Goal: Task Accomplishment & Management: Manage account settings

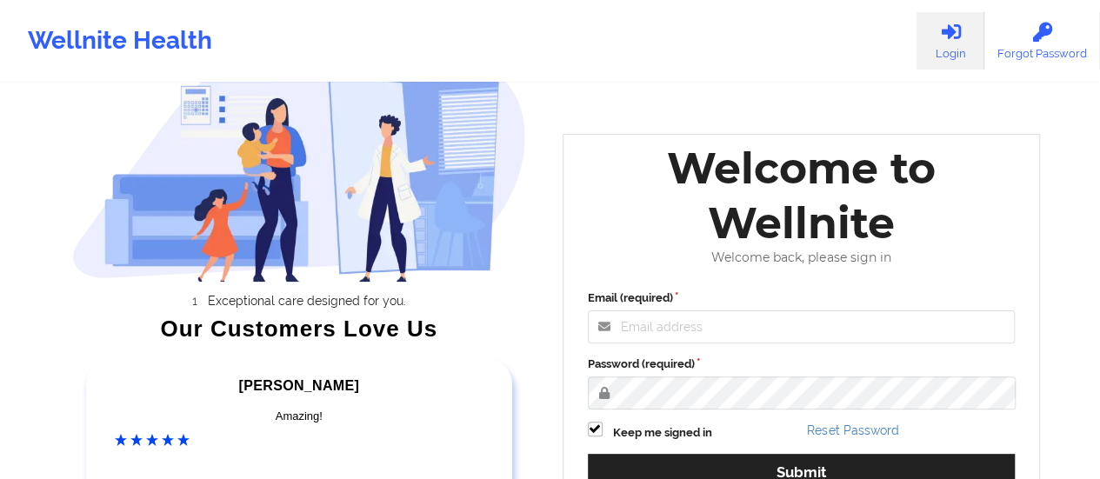
scroll to position [174, 0]
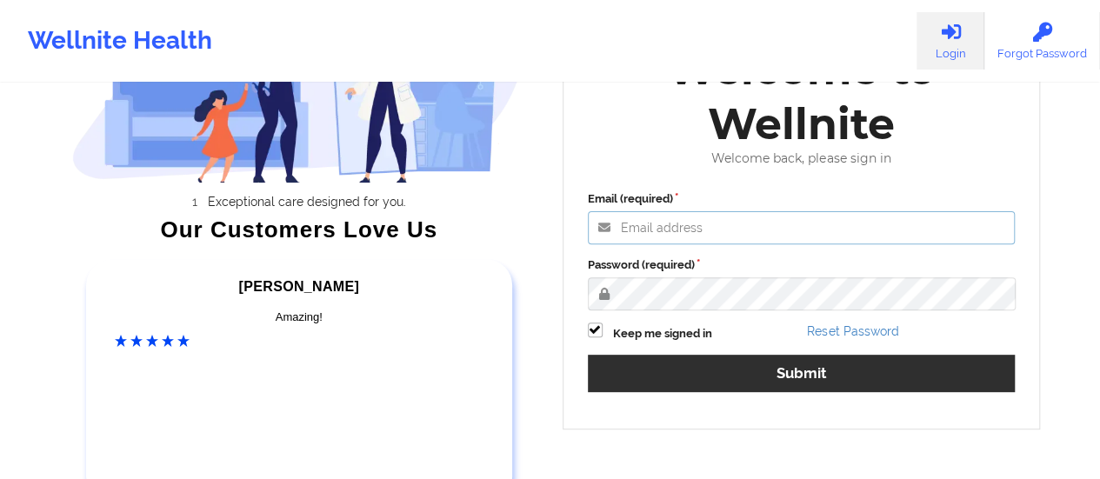
type input "[EMAIL_ADDRESS][DOMAIN_NAME]"
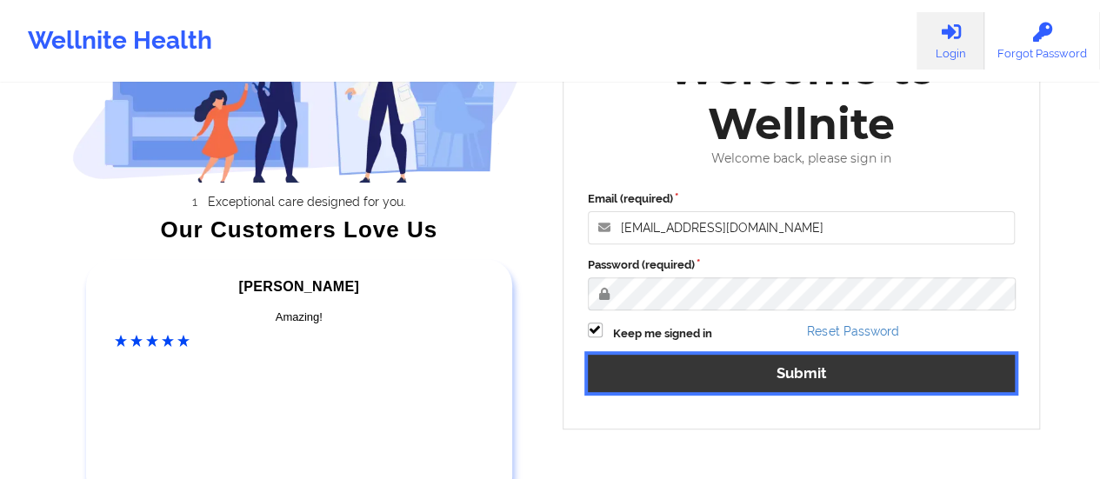
click at [772, 377] on button "Submit" at bounding box center [802, 373] width 428 height 37
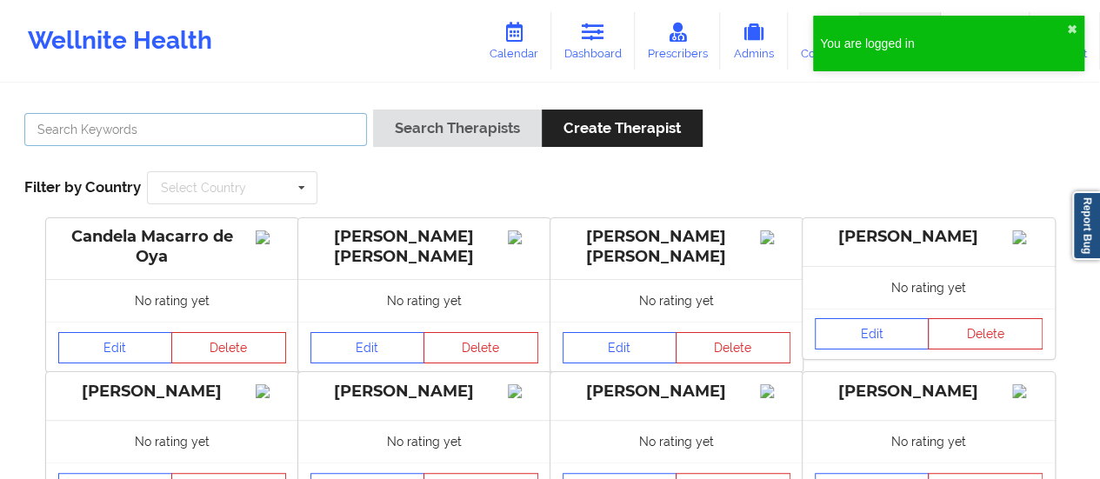
click at [197, 136] on input "text" at bounding box center [195, 129] width 343 height 33
paste input "[PERSON_NAME]"
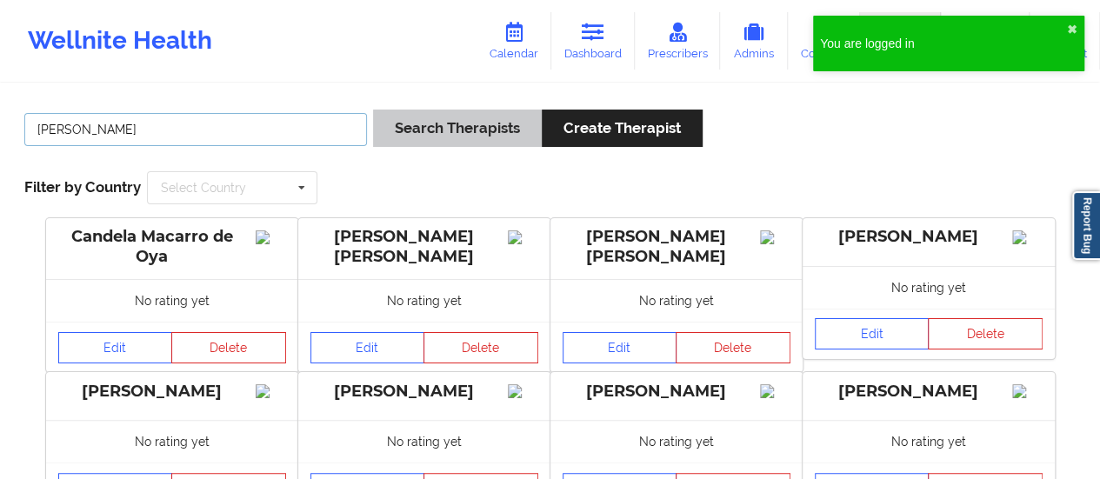
type input "[PERSON_NAME]"
click at [420, 138] on button "Search Therapists" at bounding box center [457, 128] width 169 height 37
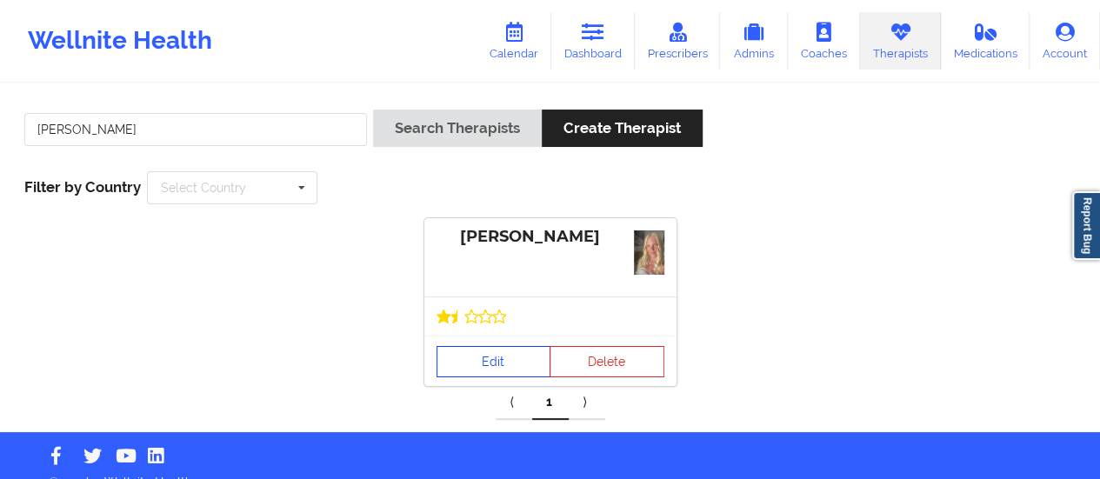
click at [529, 364] on link "Edit" at bounding box center [493, 361] width 115 height 31
